Goal: Information Seeking & Learning: Find specific fact

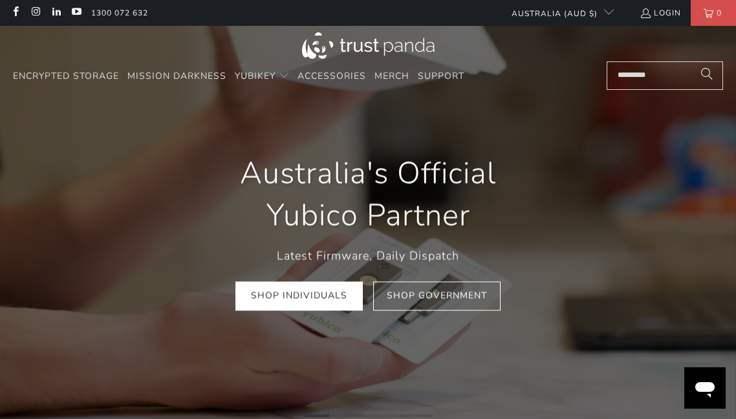
click at [630, 70] on input "Search..." at bounding box center [664, 75] width 116 height 28
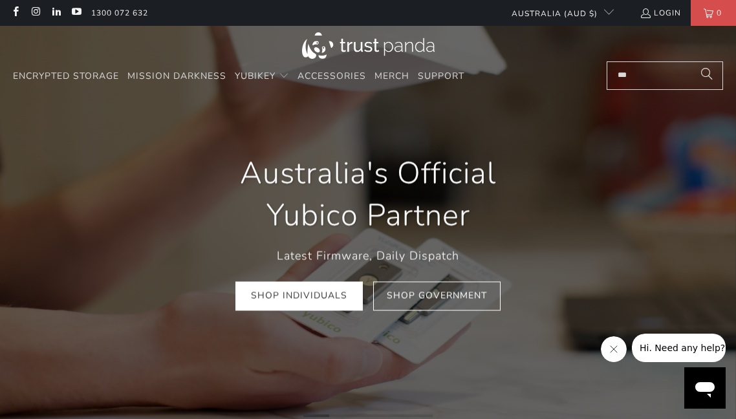
type input "***"
click at [690, 61] on button "Search" at bounding box center [706, 75] width 32 height 28
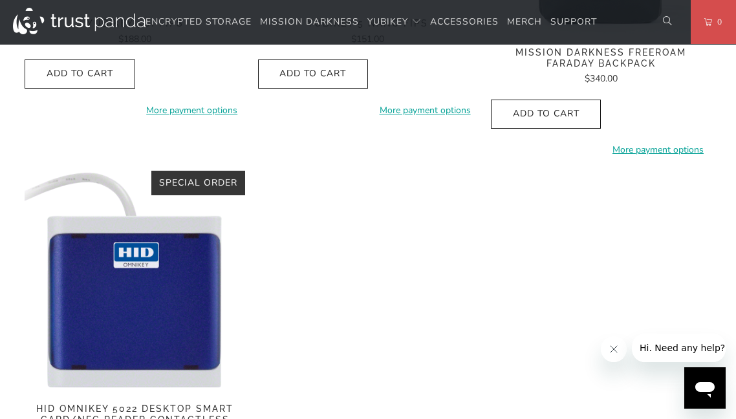
scroll to position [2385, 0]
